Goal: Find specific page/section: Find specific page/section

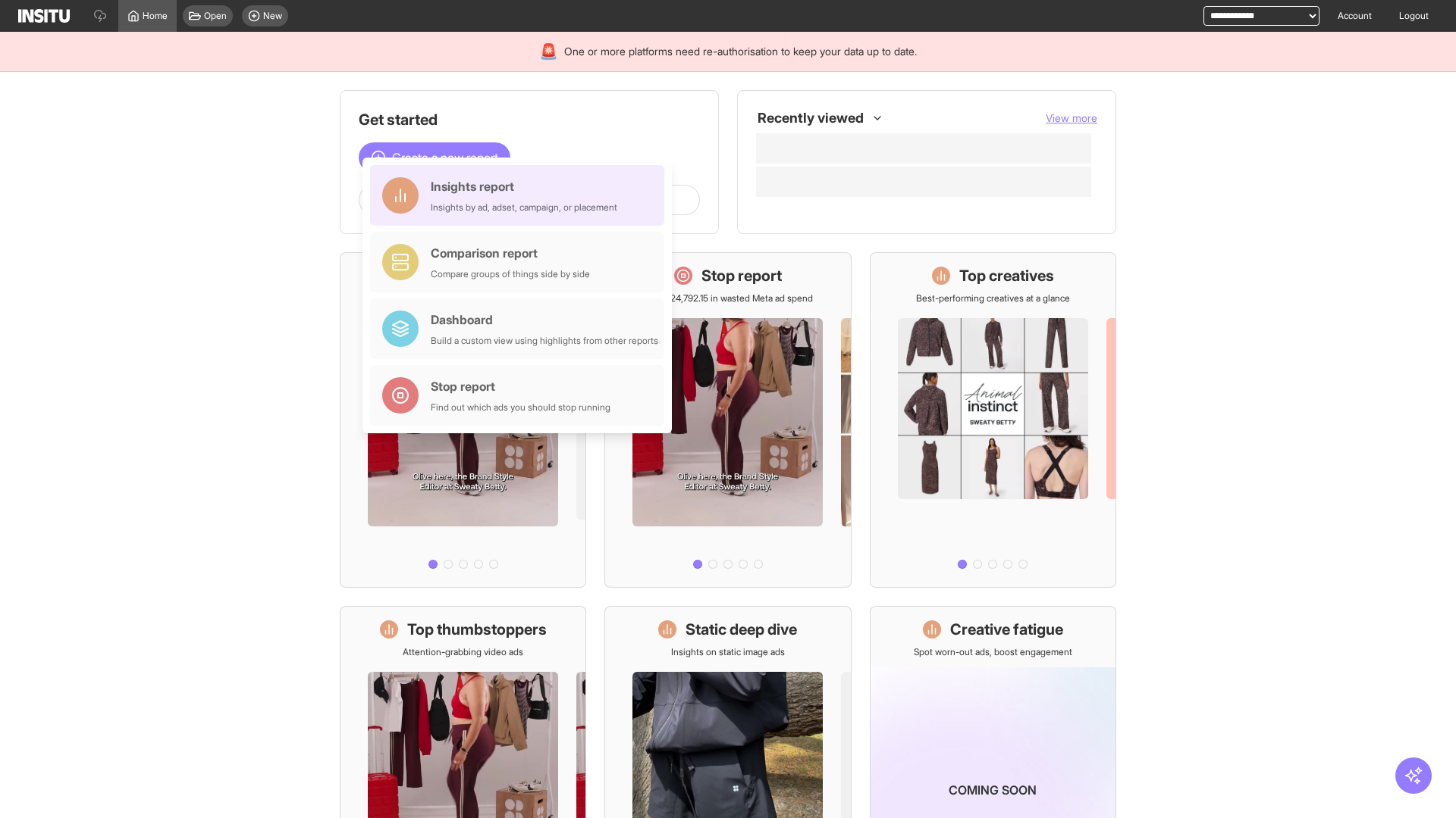
click at [521, 195] on div "Insights report Insights by ad, adset, campaign, or placement" at bounding box center [524, 195] width 186 height 37
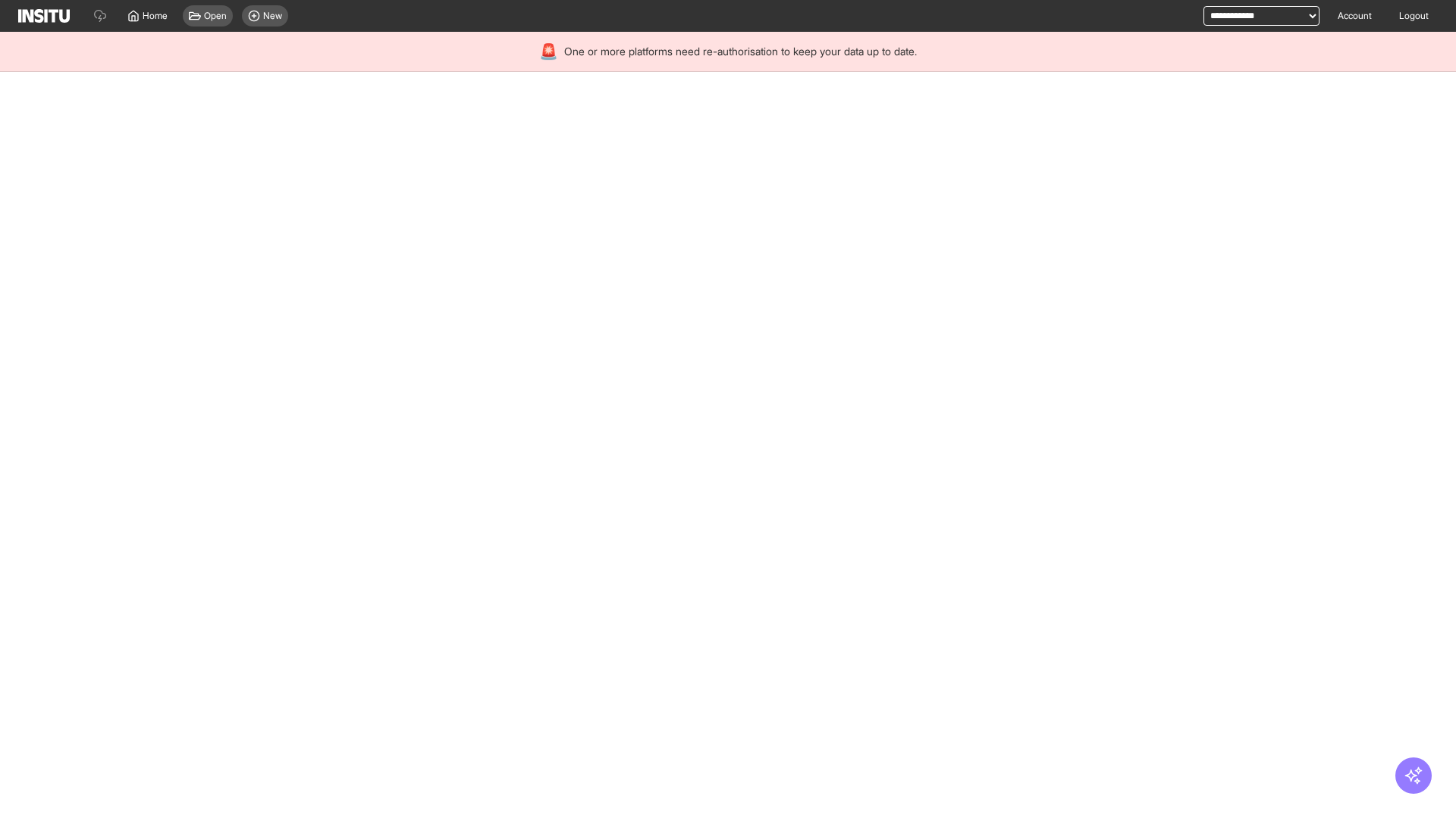
select select "**"
